Goal: Transaction & Acquisition: Purchase product/service

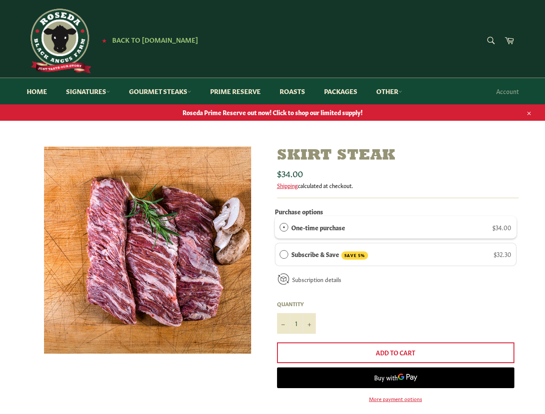
click at [528, 112] on icon "button" at bounding box center [529, 113] width 6 height 6
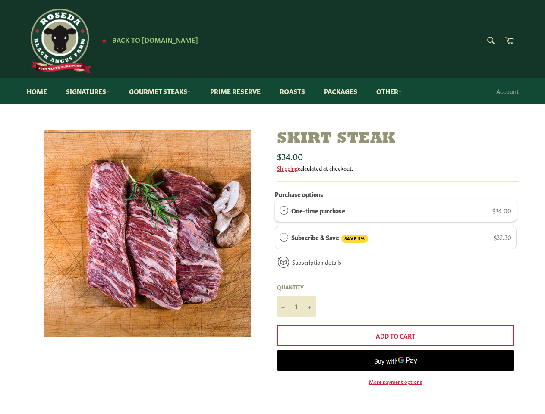
click at [395, 227] on div "Subscribe & Save SAVE 5% $32.30 Deliver every 2 weeks month 2 weeks" at bounding box center [396, 237] width 242 height 23
click at [395, 254] on div "Subscription details How subscriptions work You can modify or cancel your subsc…" at bounding box center [396, 266] width 242 height 24
click at [296, 317] on input "1" at bounding box center [296, 306] width 39 height 21
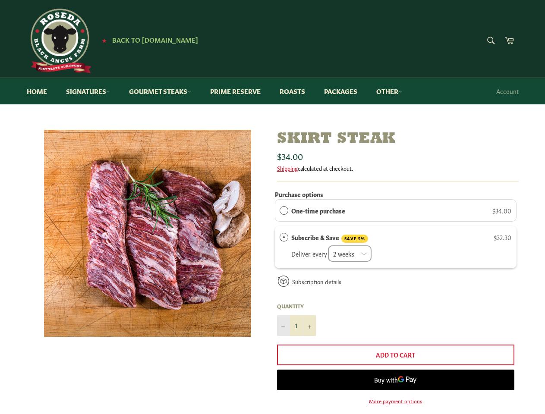
click at [283, 323] on button "−" at bounding box center [283, 325] width 13 height 21
click at [309, 323] on button "+" at bounding box center [309, 325] width 13 height 21
type input "2"
click at [395, 398] on link "More payment options" at bounding box center [395, 400] width 237 height 7
